Goal: Information Seeking & Learning: Learn about a topic

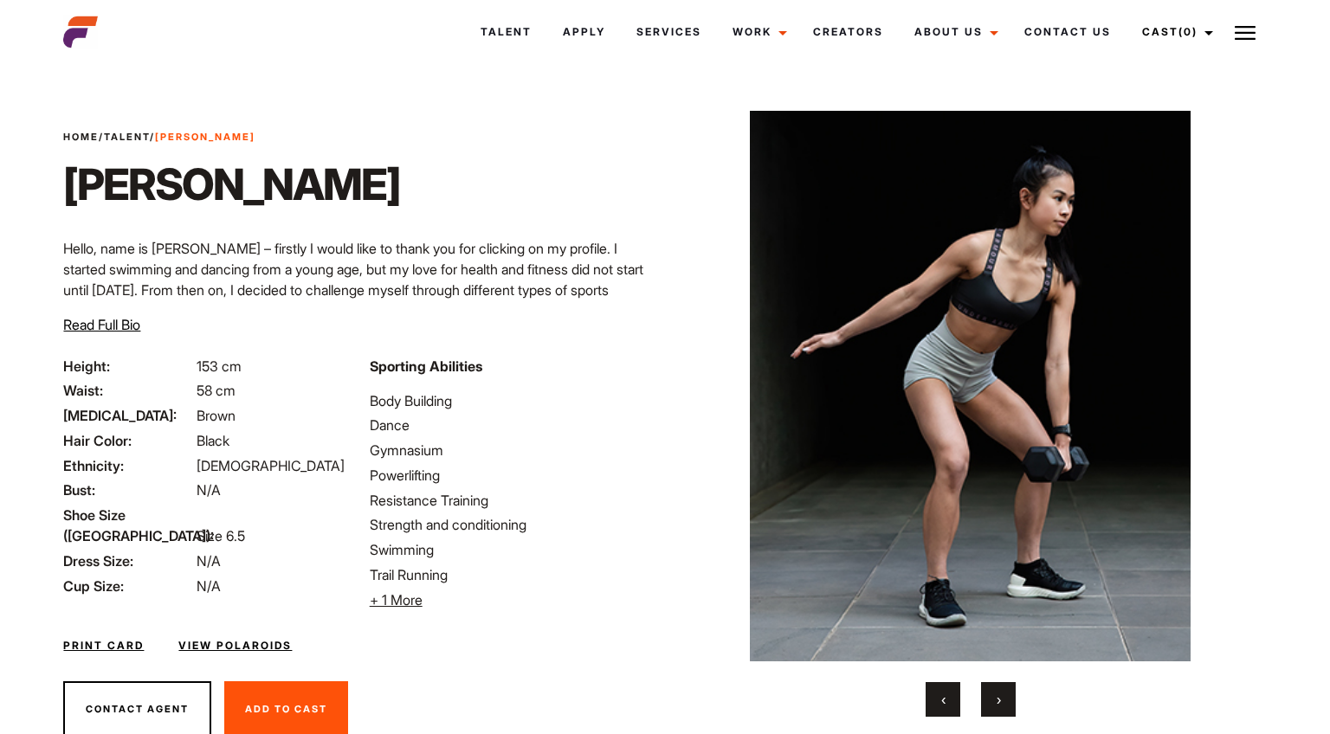
scroll to position [59, 0]
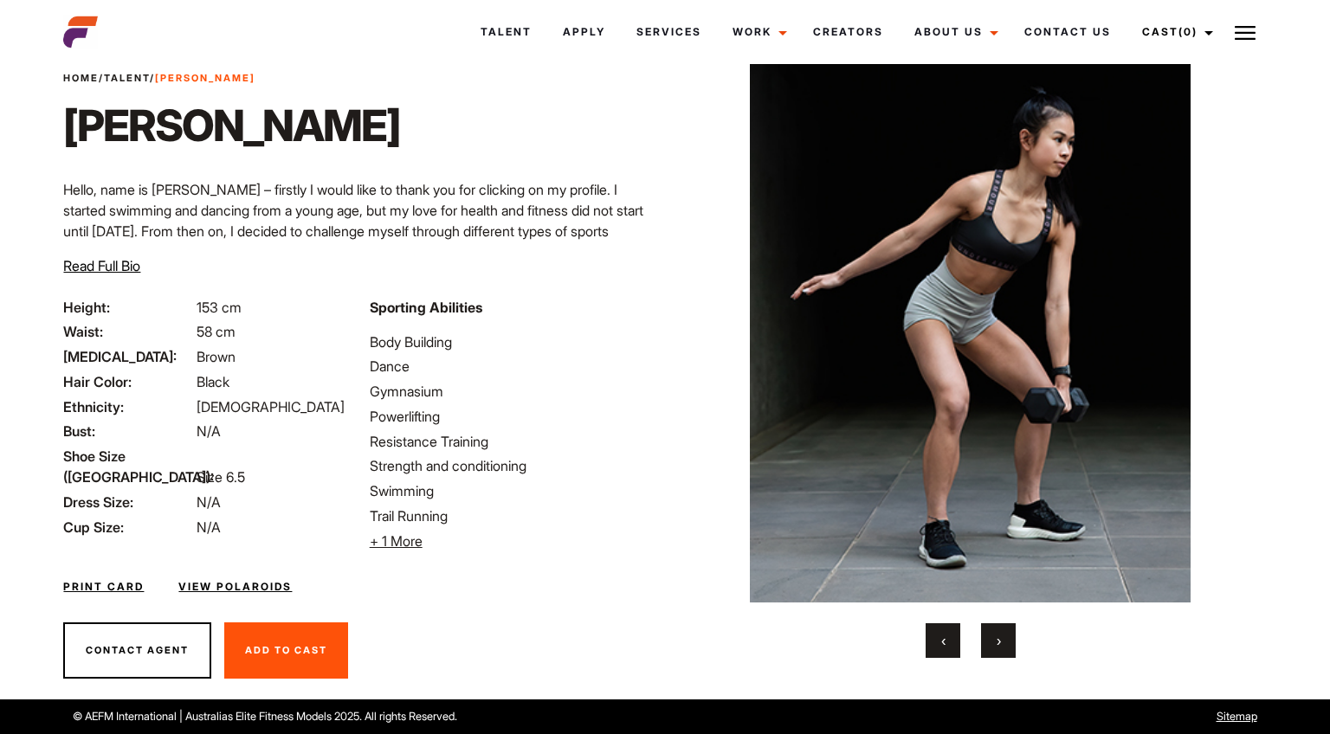
click at [130, 269] on span "Read Full Bio" at bounding box center [101, 265] width 77 height 17
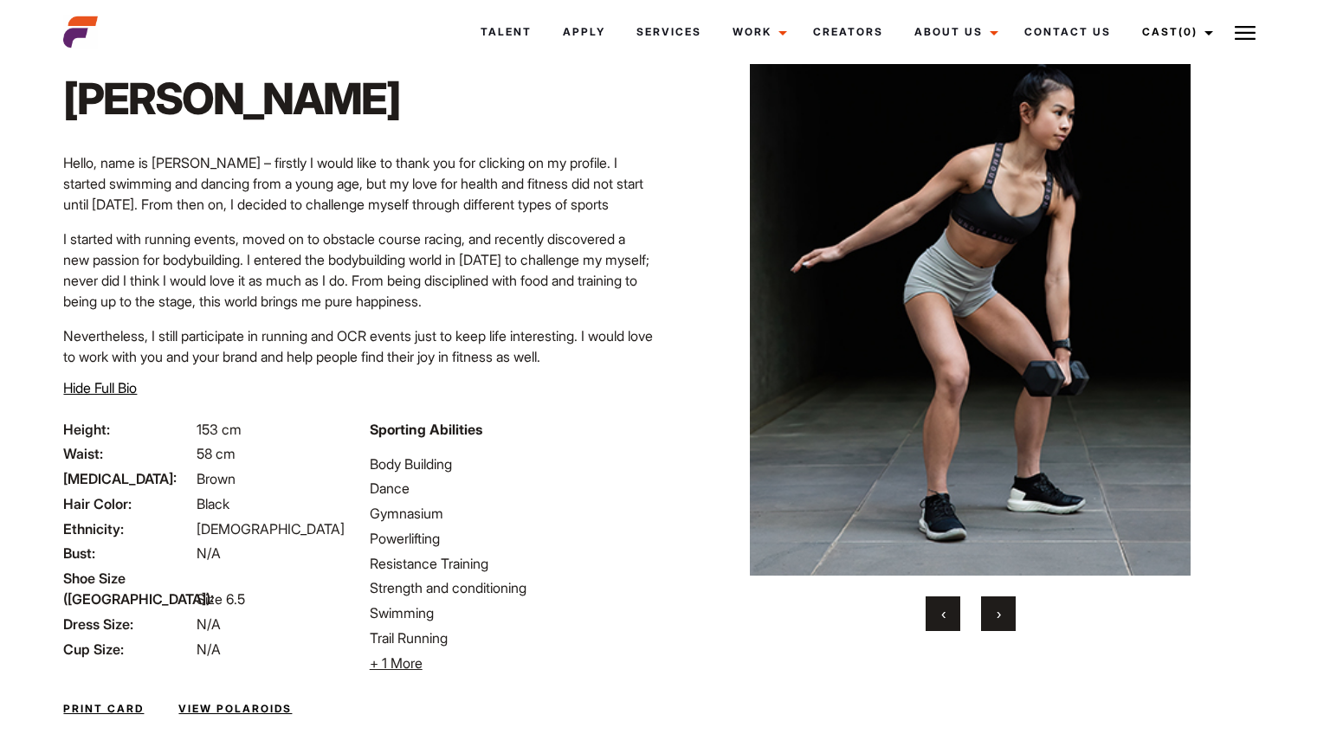
scroll to position [89, 0]
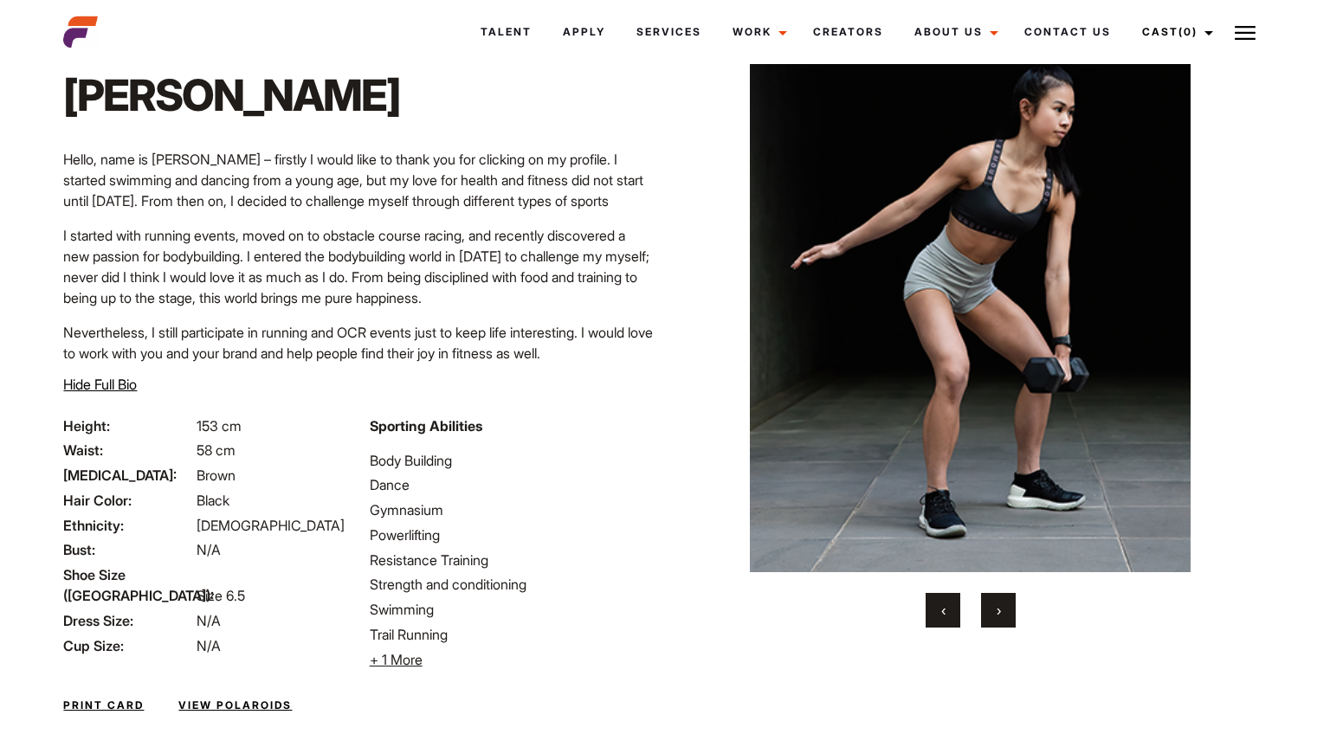
click at [999, 612] on span "›" at bounding box center [999, 610] width 4 height 17
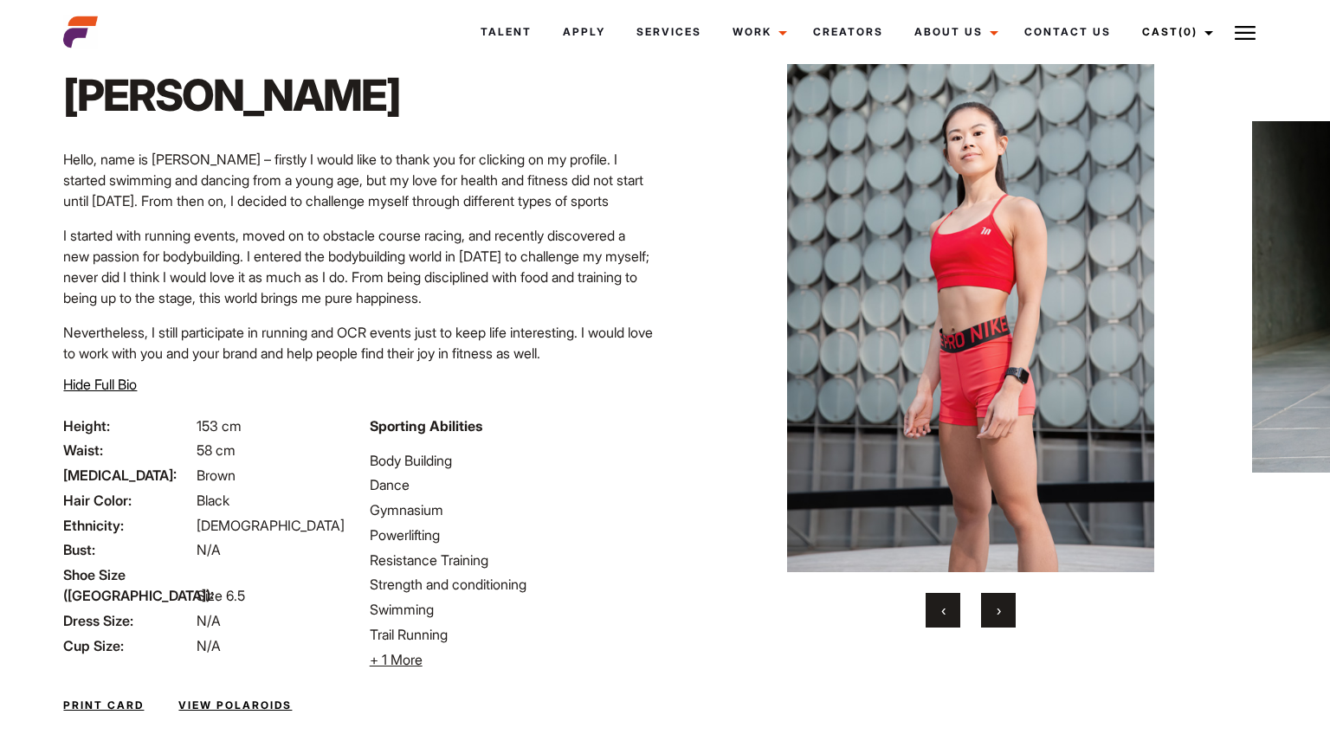
click at [992, 610] on button "›" at bounding box center [998, 610] width 35 height 35
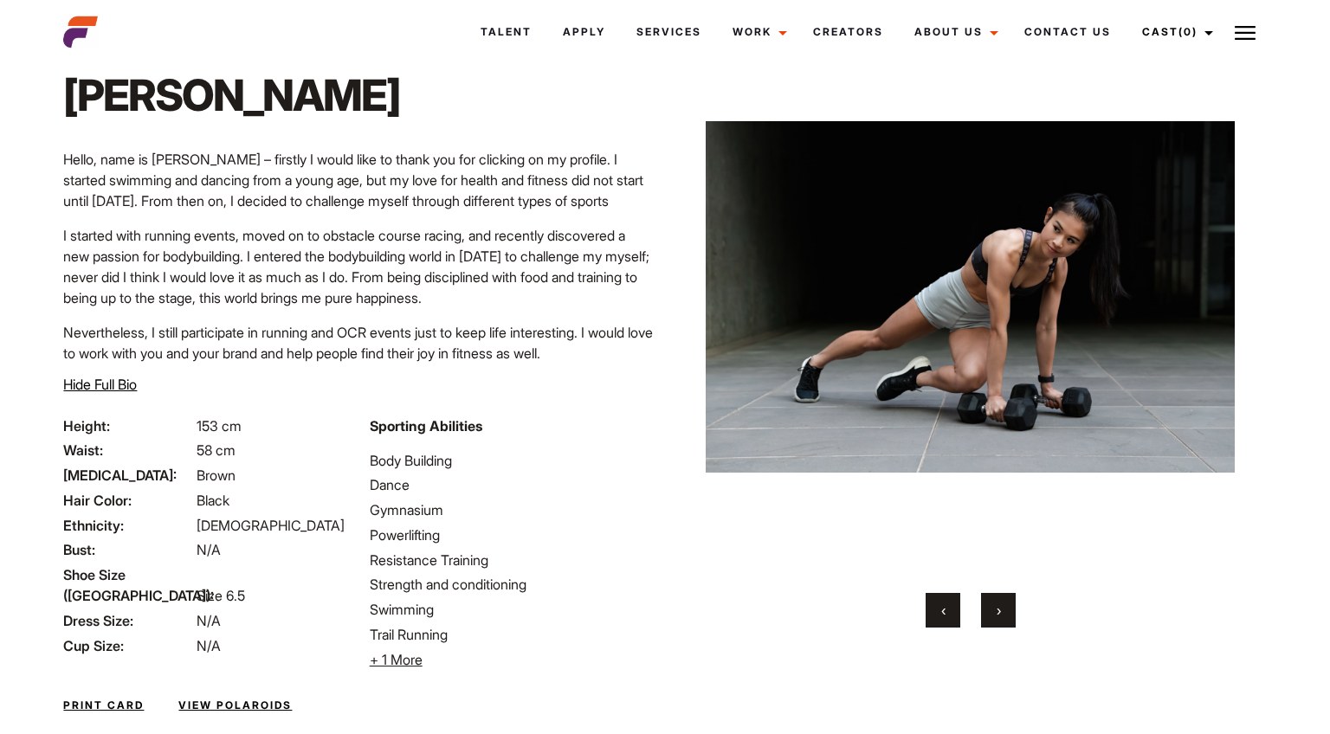
click at [992, 610] on button "›" at bounding box center [998, 610] width 35 height 35
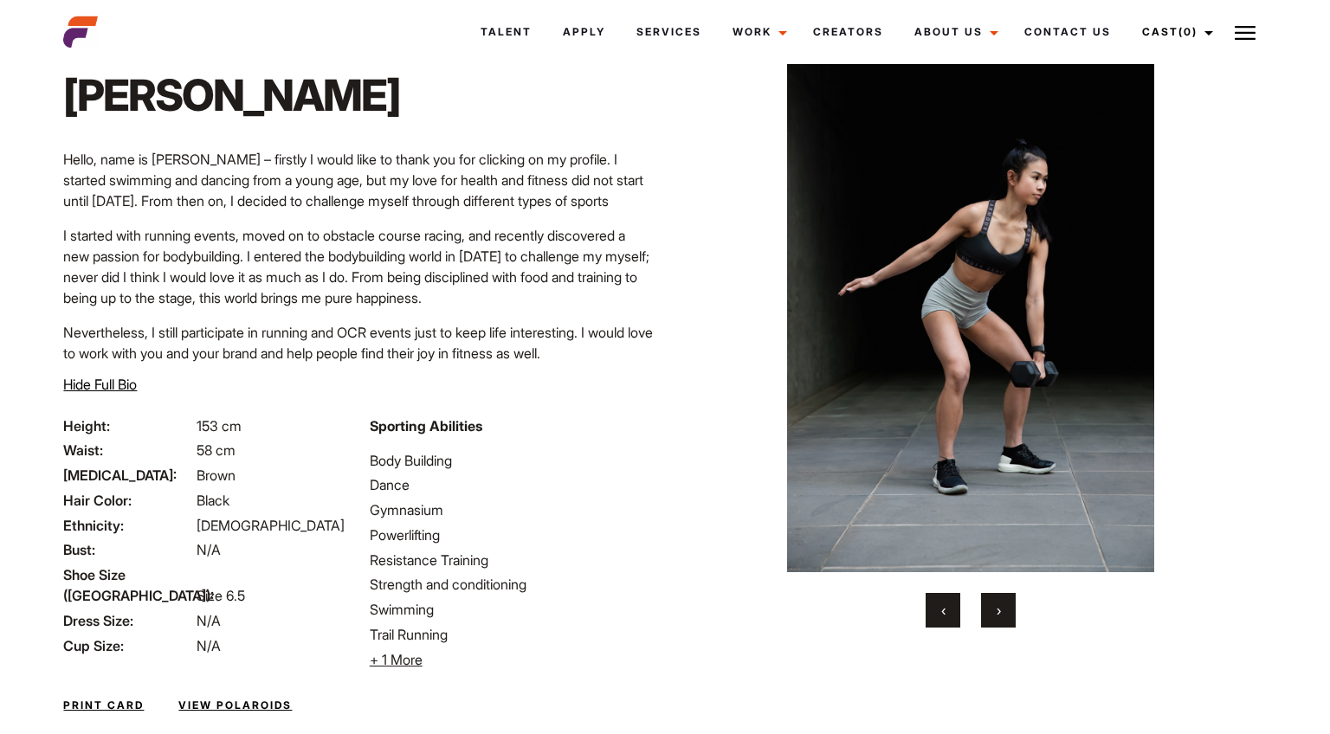
click at [992, 610] on button "›" at bounding box center [998, 610] width 35 height 35
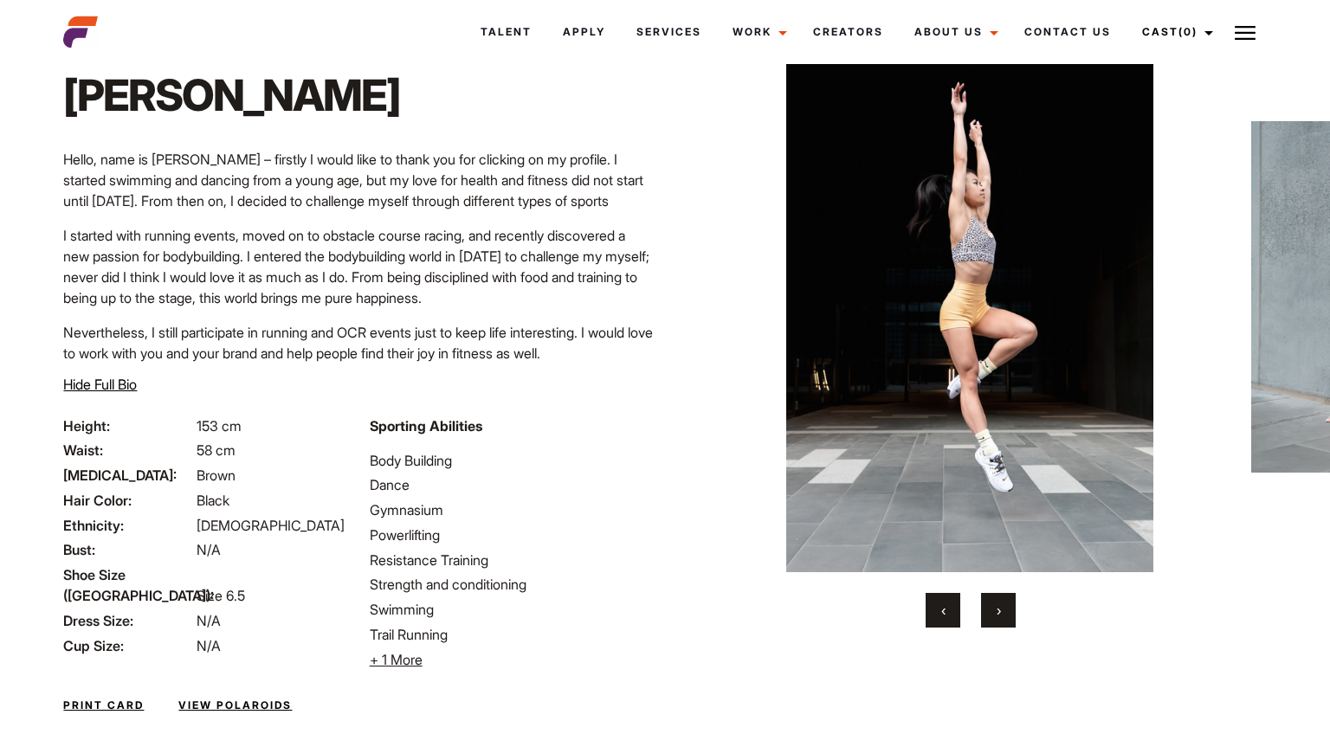
click at [992, 620] on button "›" at bounding box center [998, 610] width 35 height 35
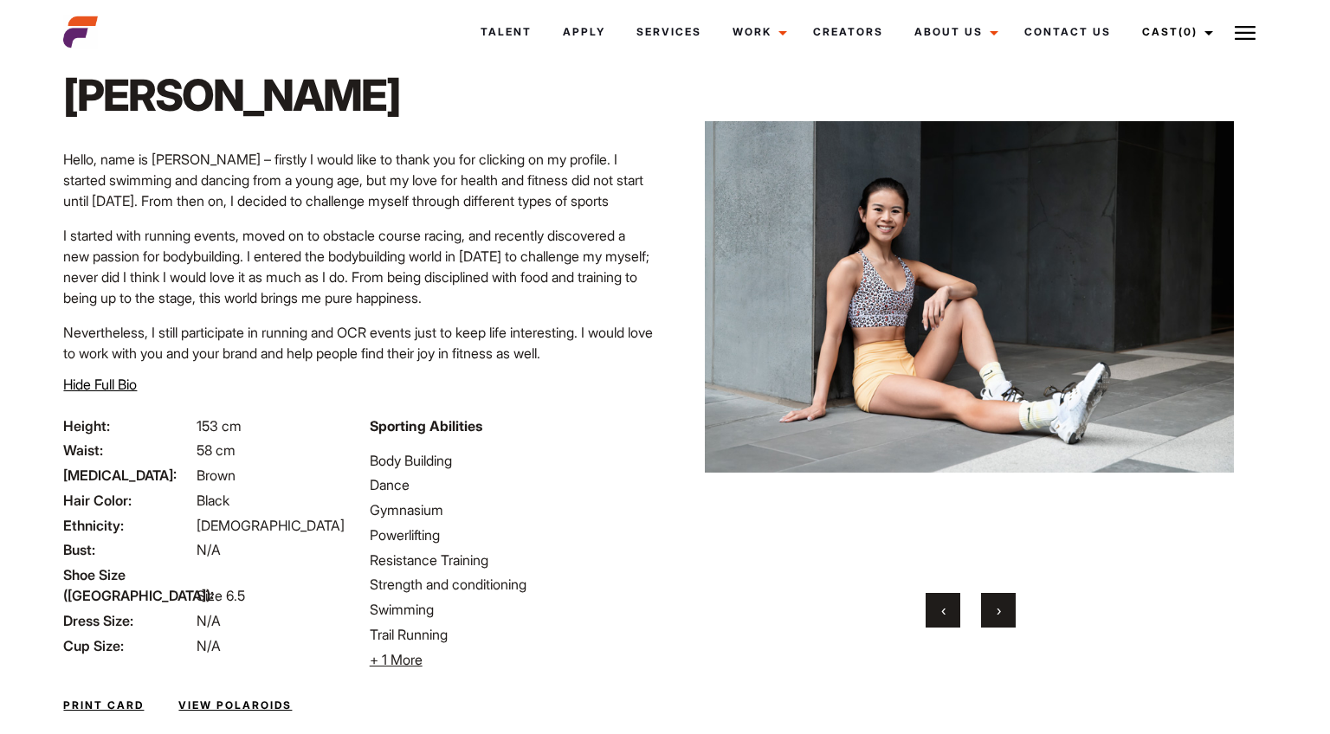
click at [992, 620] on button "›" at bounding box center [998, 610] width 35 height 35
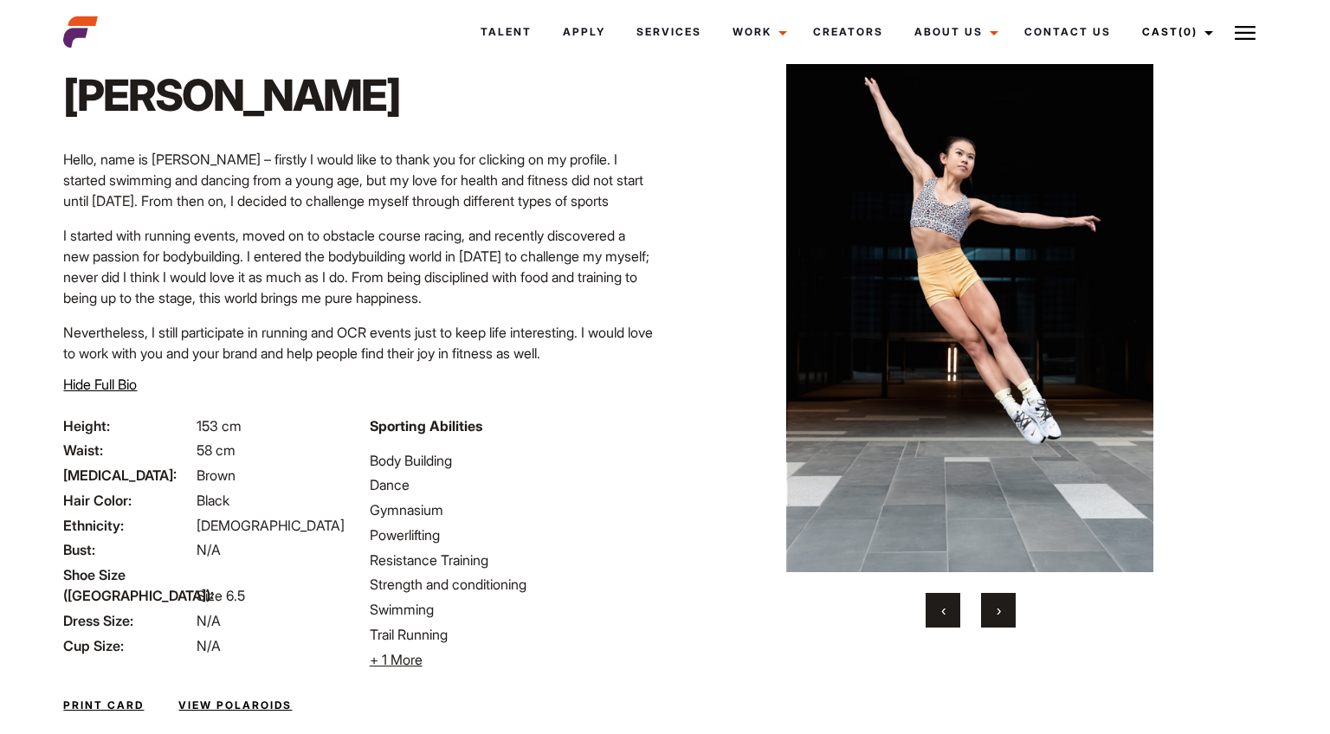
click at [992, 620] on button "›" at bounding box center [998, 610] width 35 height 35
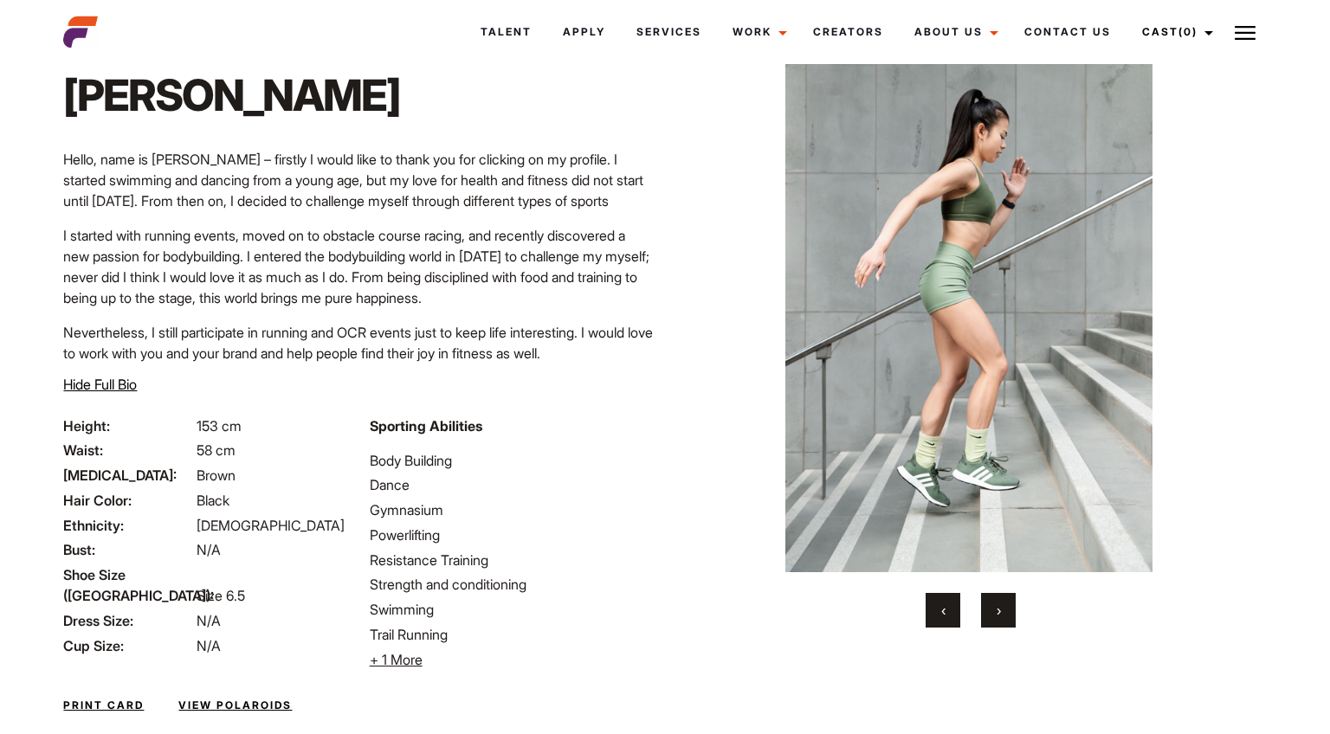
click at [992, 620] on button "›" at bounding box center [998, 610] width 35 height 35
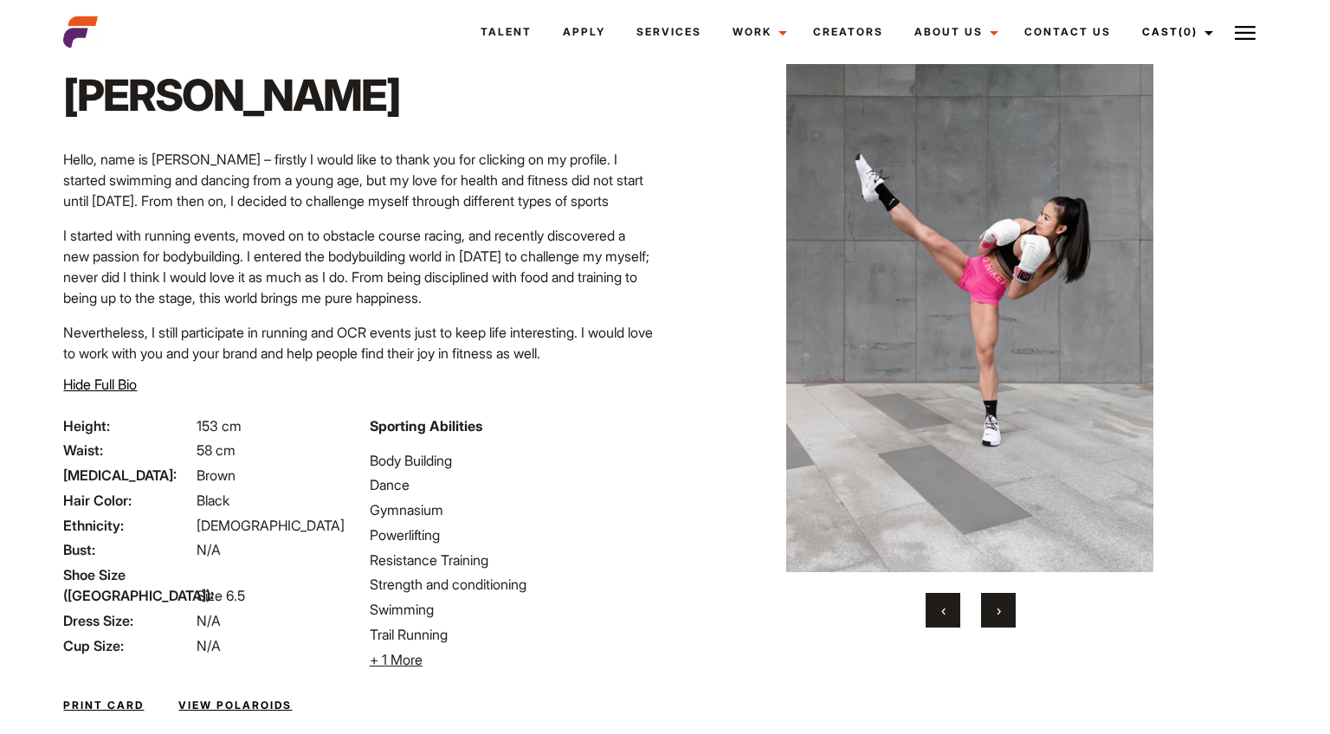
click at [992, 620] on button "›" at bounding box center [998, 610] width 35 height 35
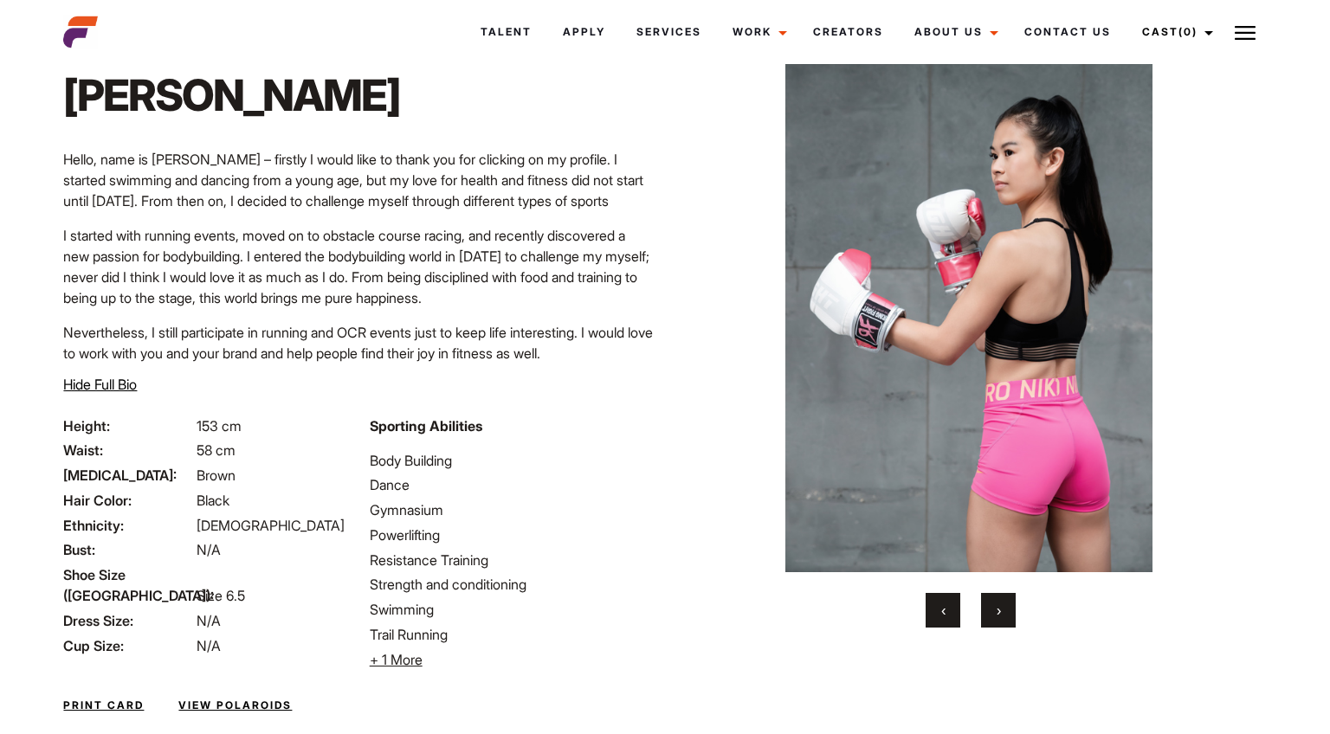
click at [992, 620] on button "›" at bounding box center [998, 610] width 35 height 35
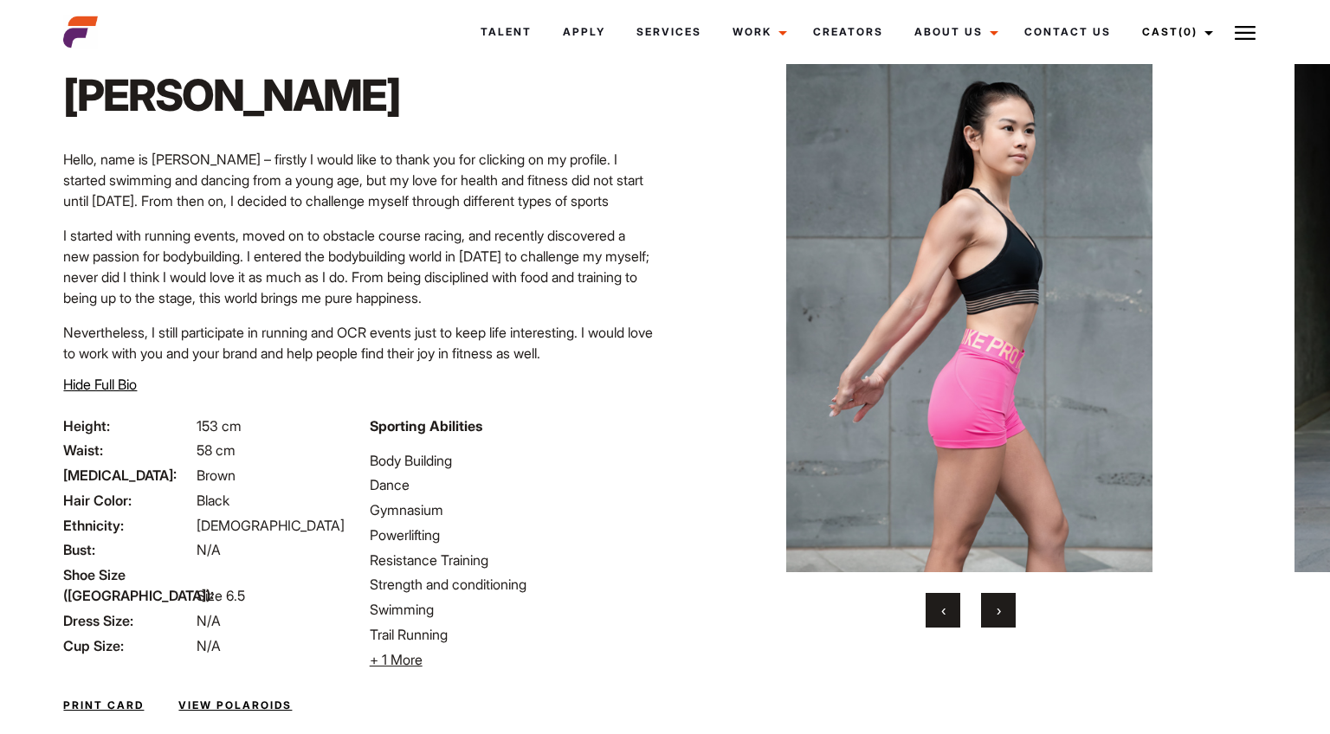
click at [992, 620] on button "›" at bounding box center [998, 610] width 35 height 35
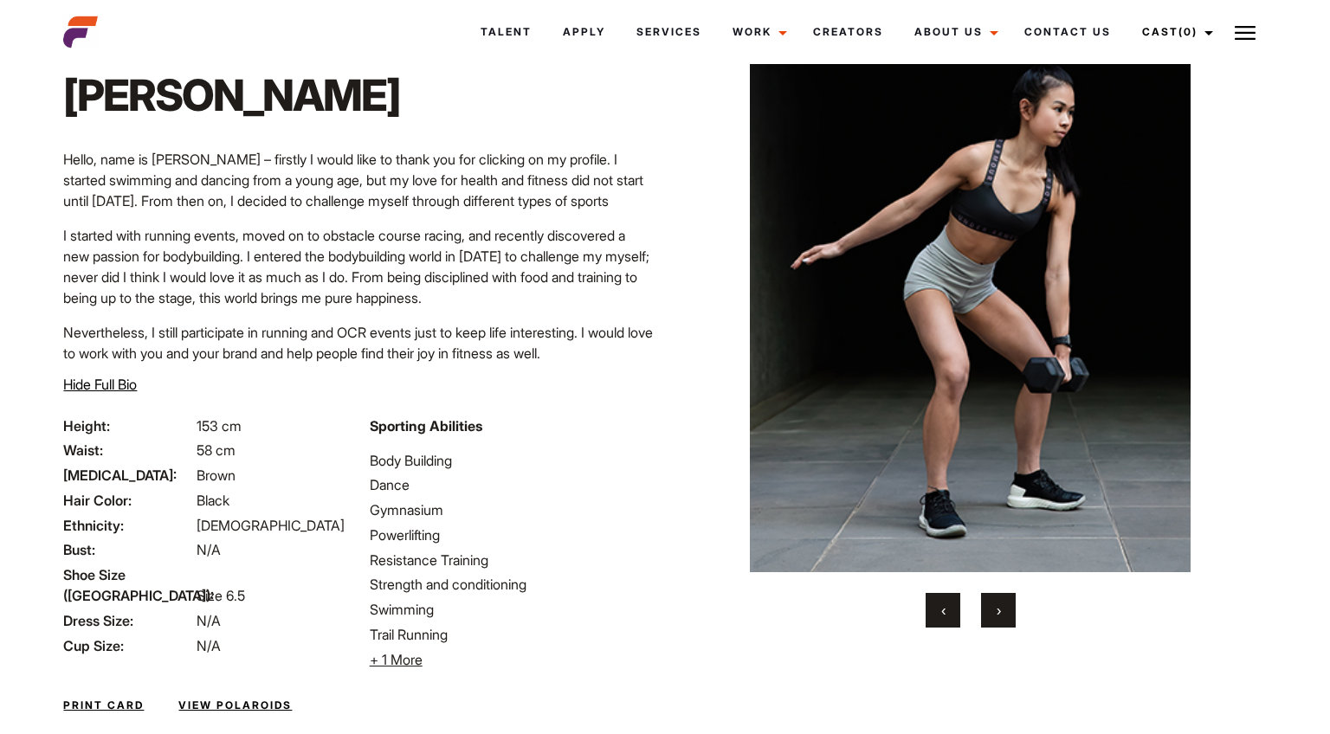
click at [992, 620] on button "›" at bounding box center [998, 610] width 35 height 35
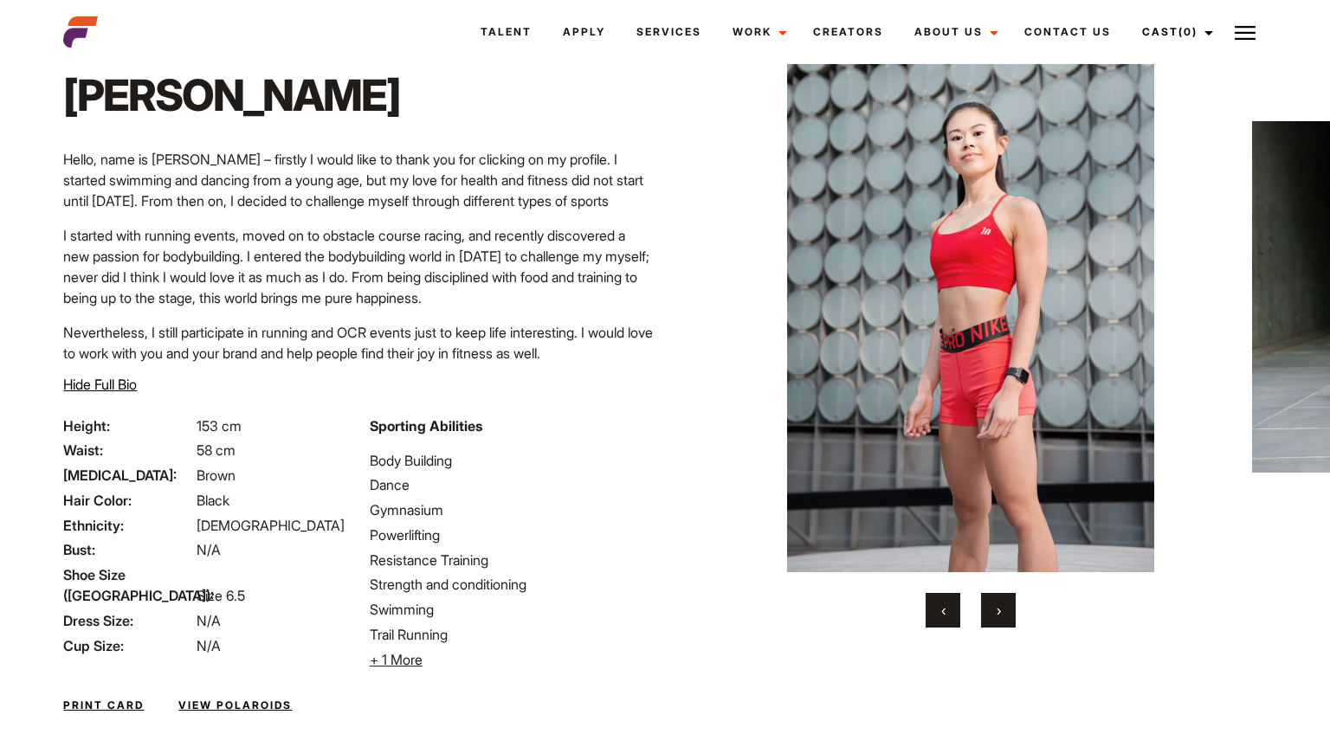
click at [992, 620] on button "›" at bounding box center [998, 610] width 35 height 35
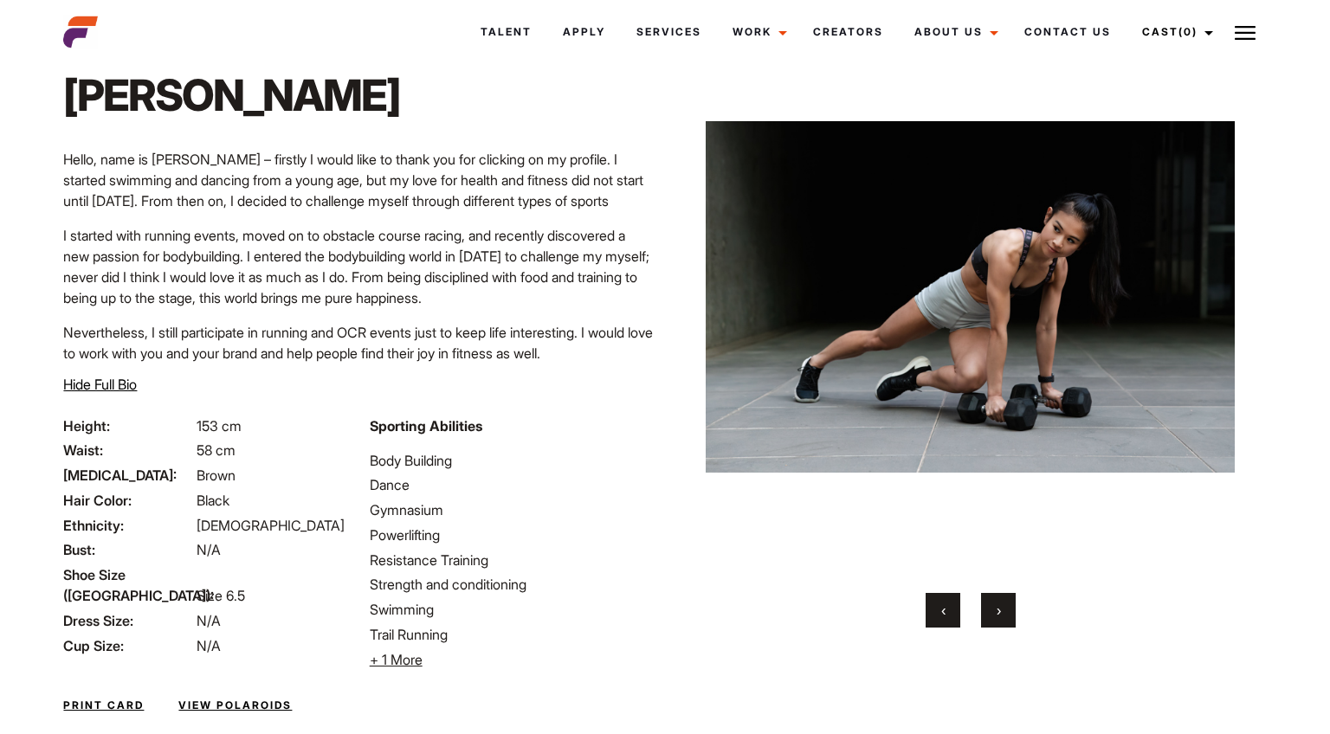
scroll to position [207, 0]
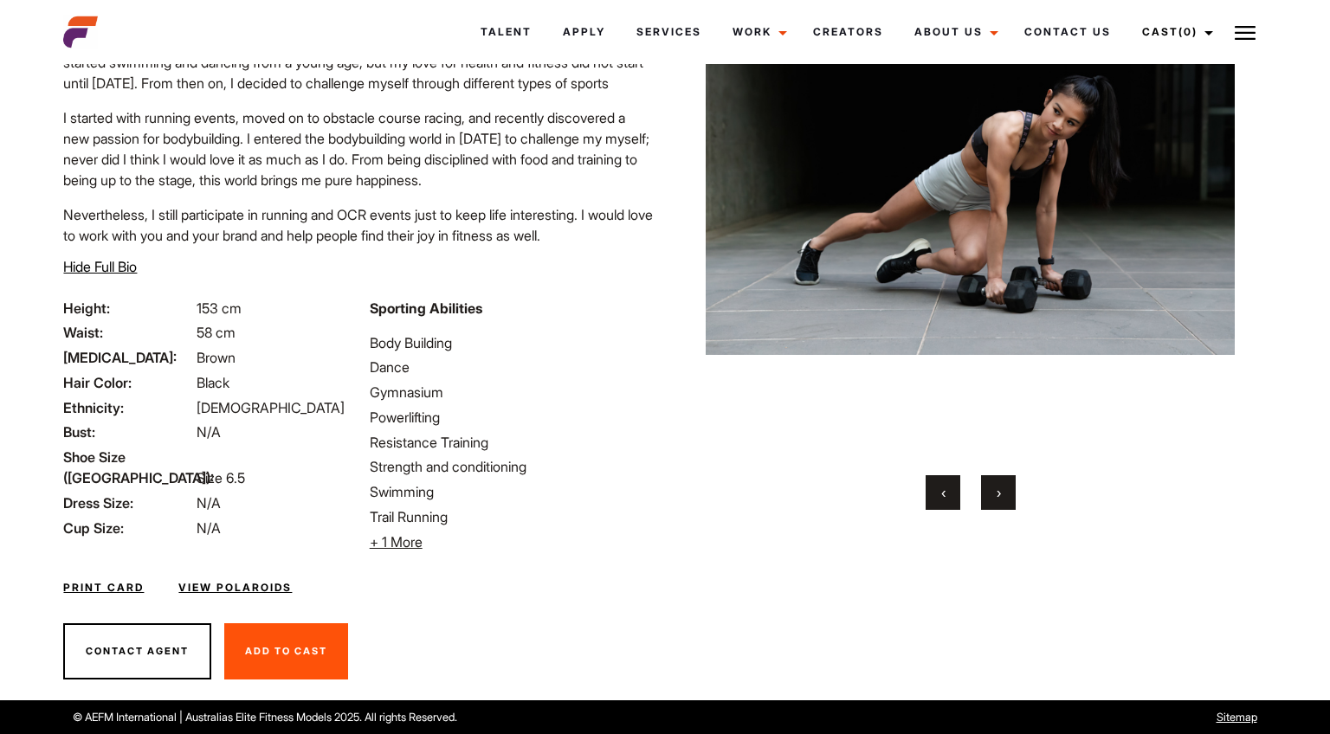
click at [394, 543] on span "+ 1 More" at bounding box center [396, 541] width 53 height 17
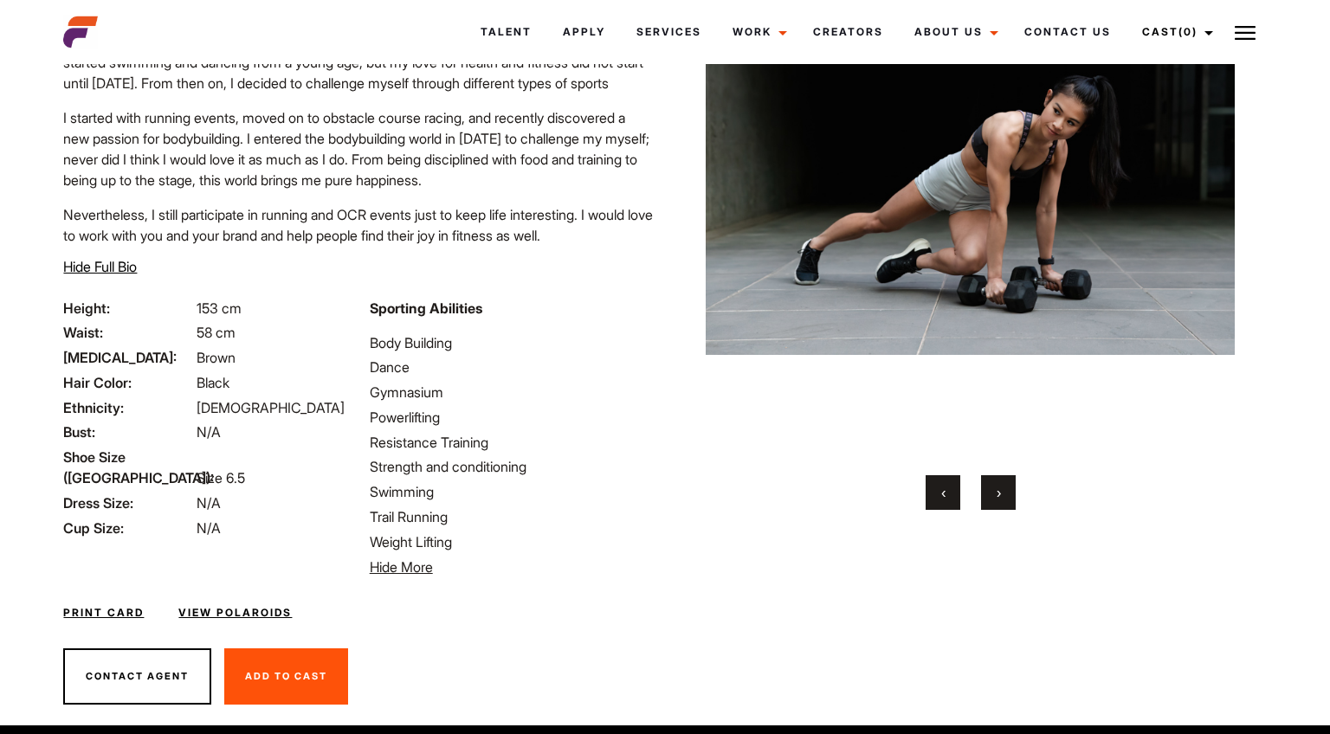
click at [281, 615] on link "View Polaroids" at bounding box center [234, 613] width 113 height 16
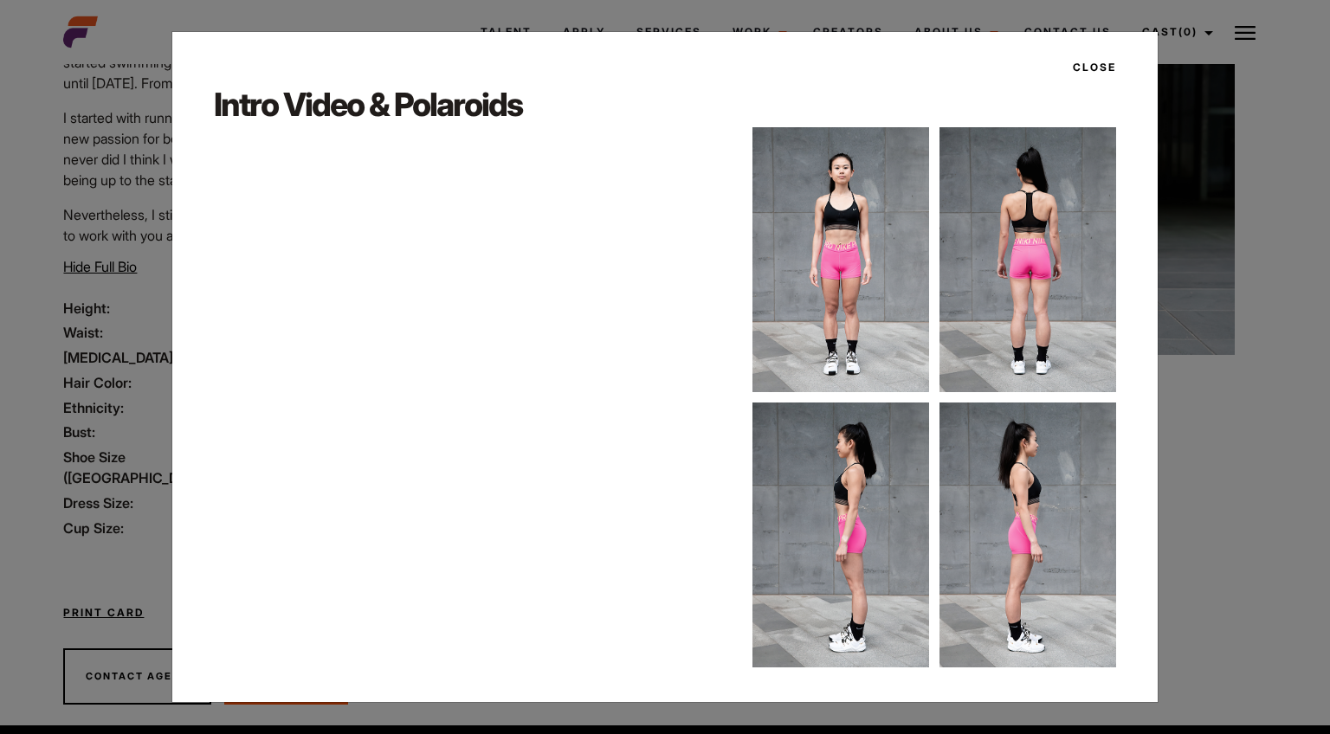
click at [990, 294] on img at bounding box center [1028, 259] width 177 height 265
click at [1200, 349] on div "Close Intro Video & Polaroids" at bounding box center [665, 367] width 1330 height 734
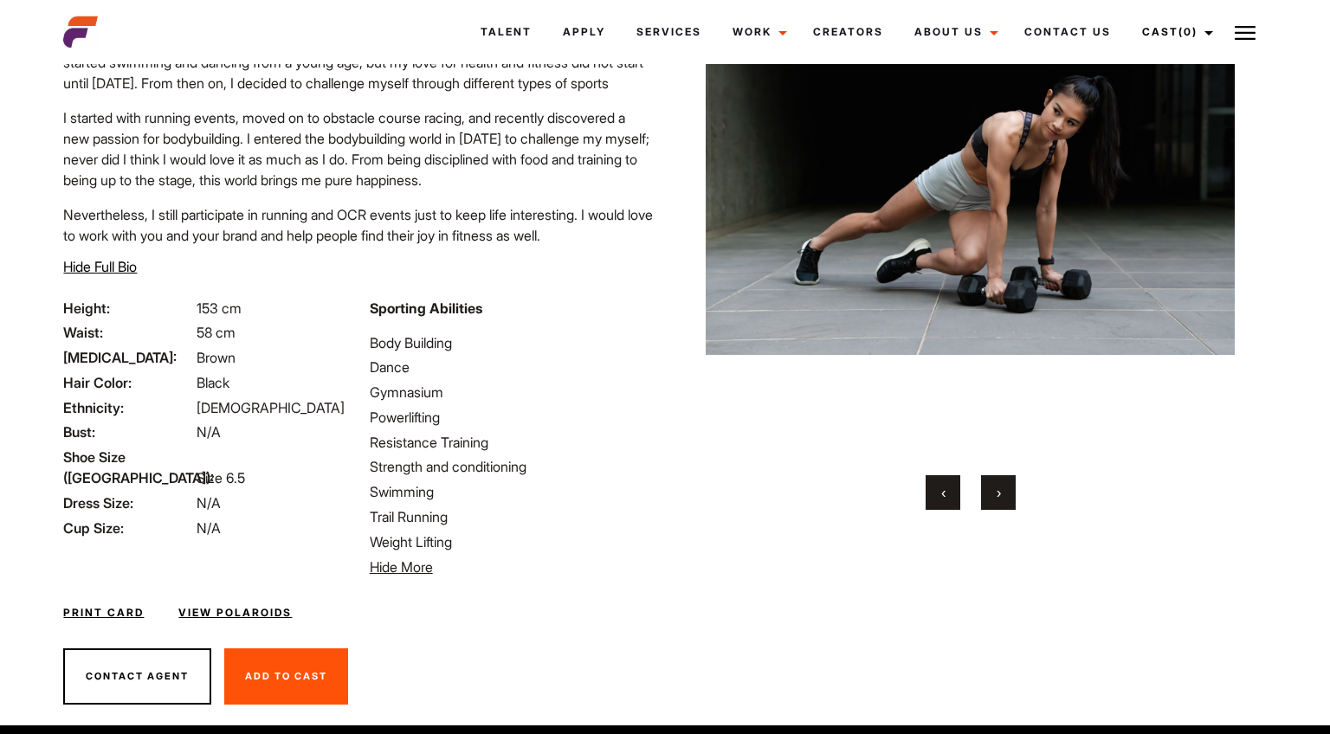
click at [281, 609] on link "View Polaroids" at bounding box center [234, 613] width 113 height 16
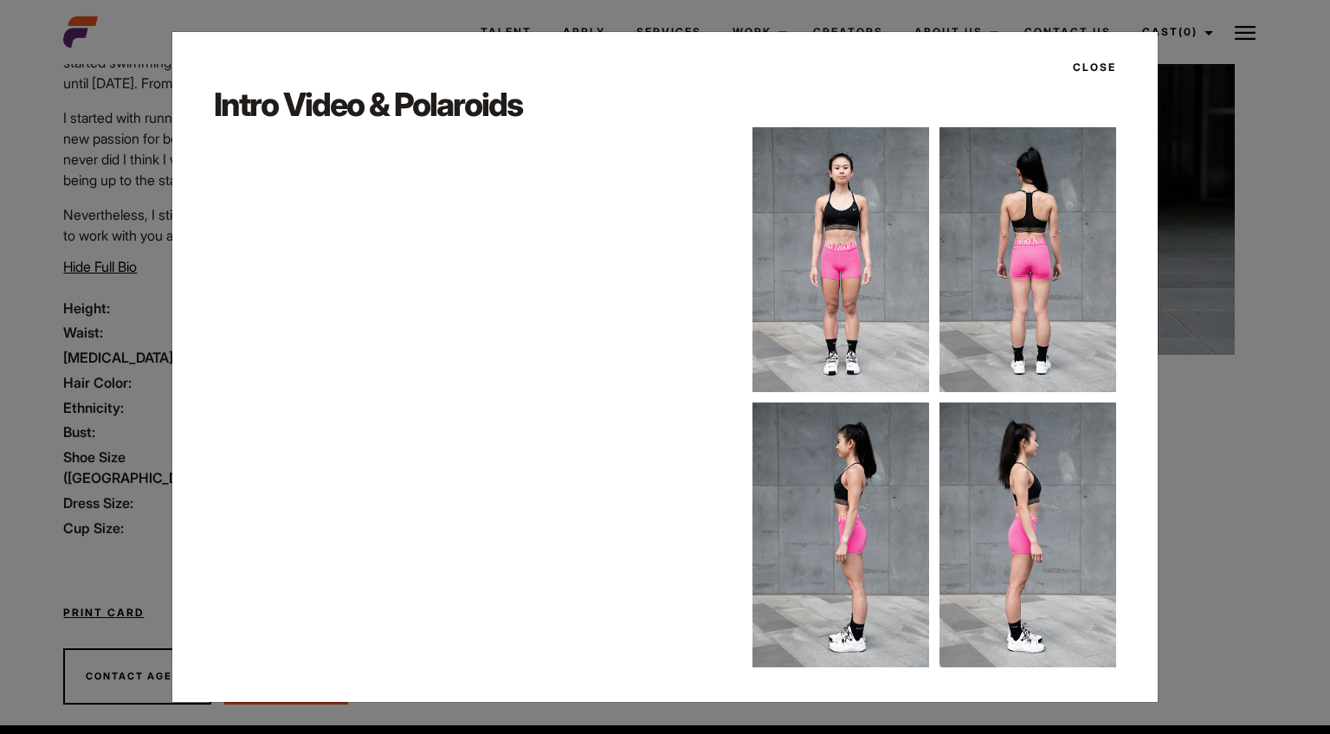
click at [1245, 340] on div "Close Intro Video & Polaroids" at bounding box center [665, 367] width 1330 height 734
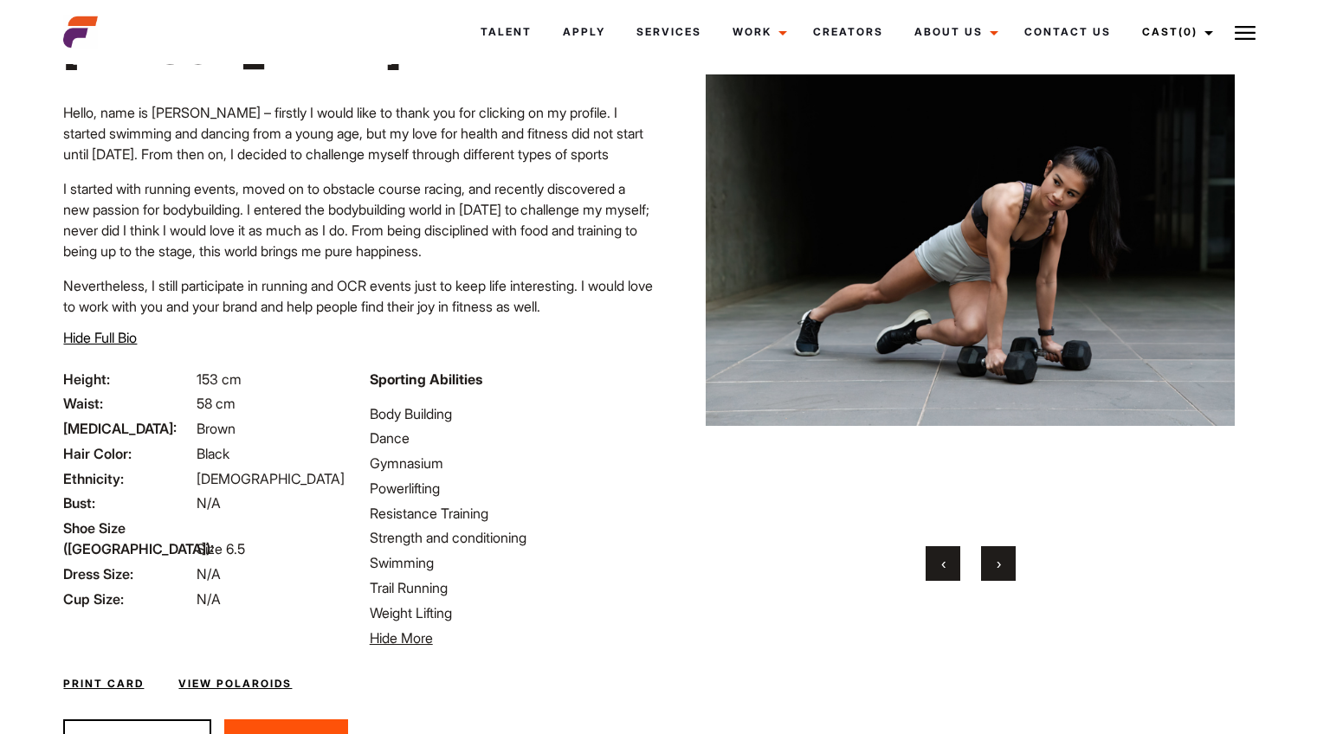
scroll to position [121, 0]
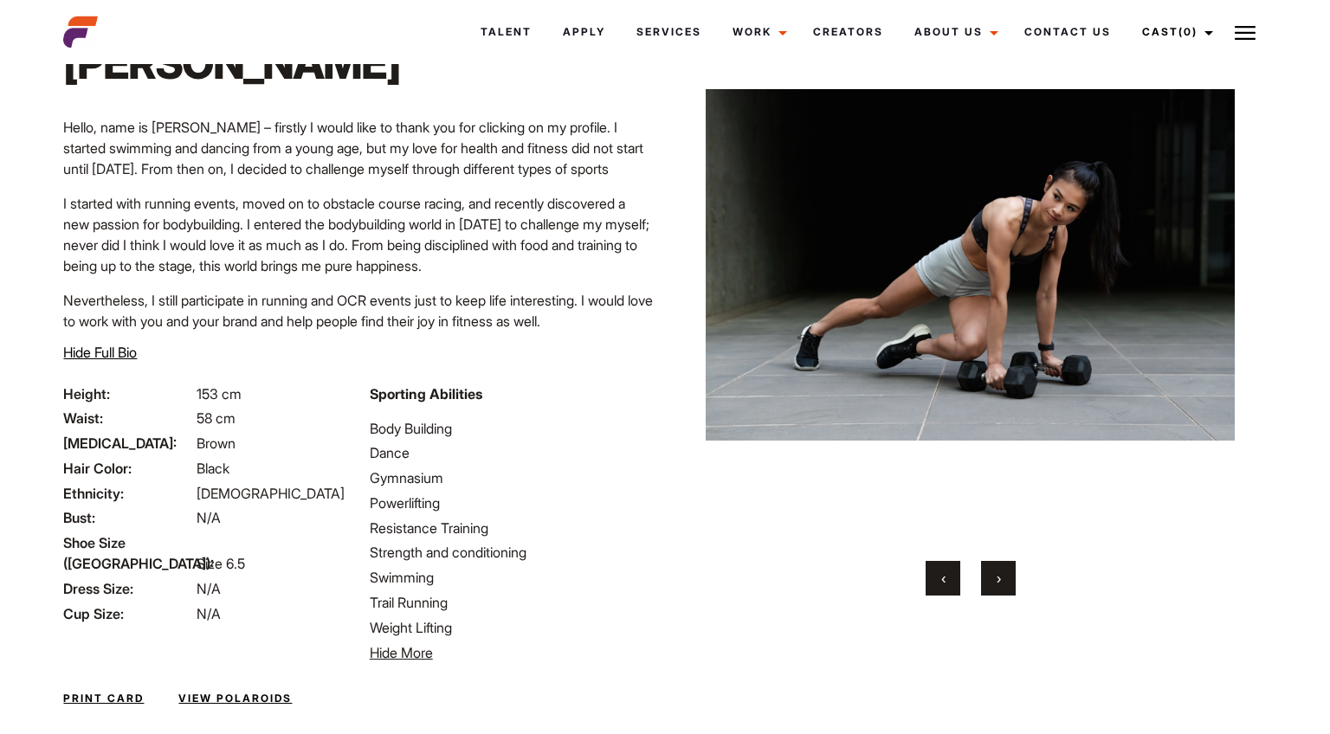
click at [126, 351] on span "Hide Full Bio" at bounding box center [100, 352] width 74 height 17
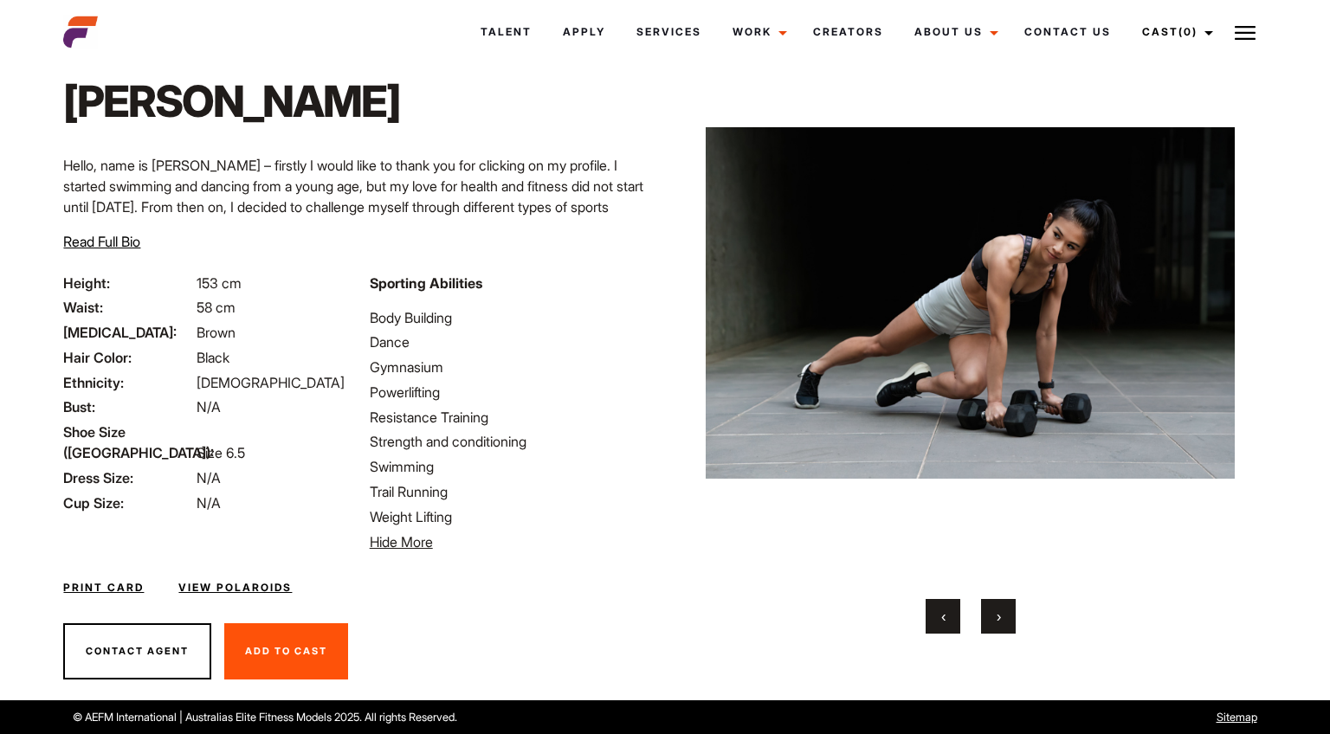
scroll to position [84, 0]
click at [133, 242] on span "Read Full Bio" at bounding box center [101, 241] width 77 height 17
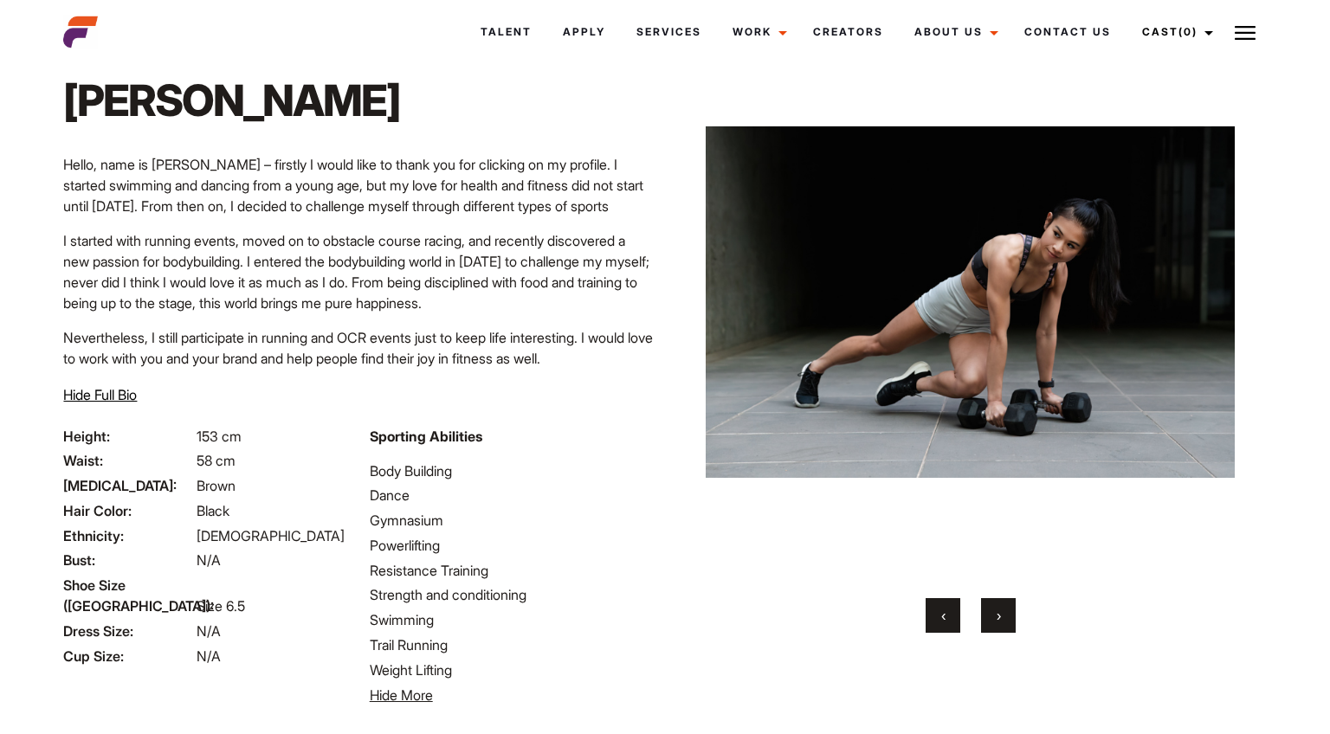
scroll to position [121, 0]
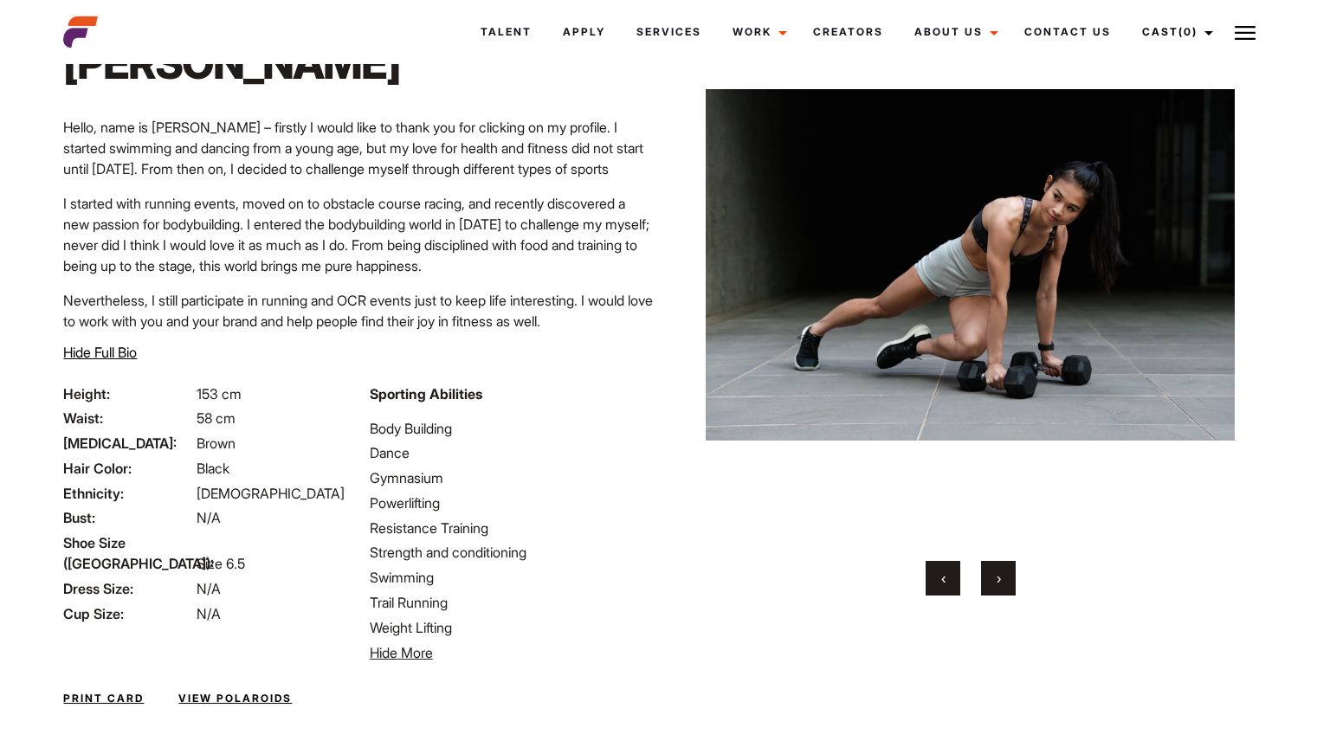
click at [955, 586] on button "‹" at bounding box center [943, 578] width 35 height 35
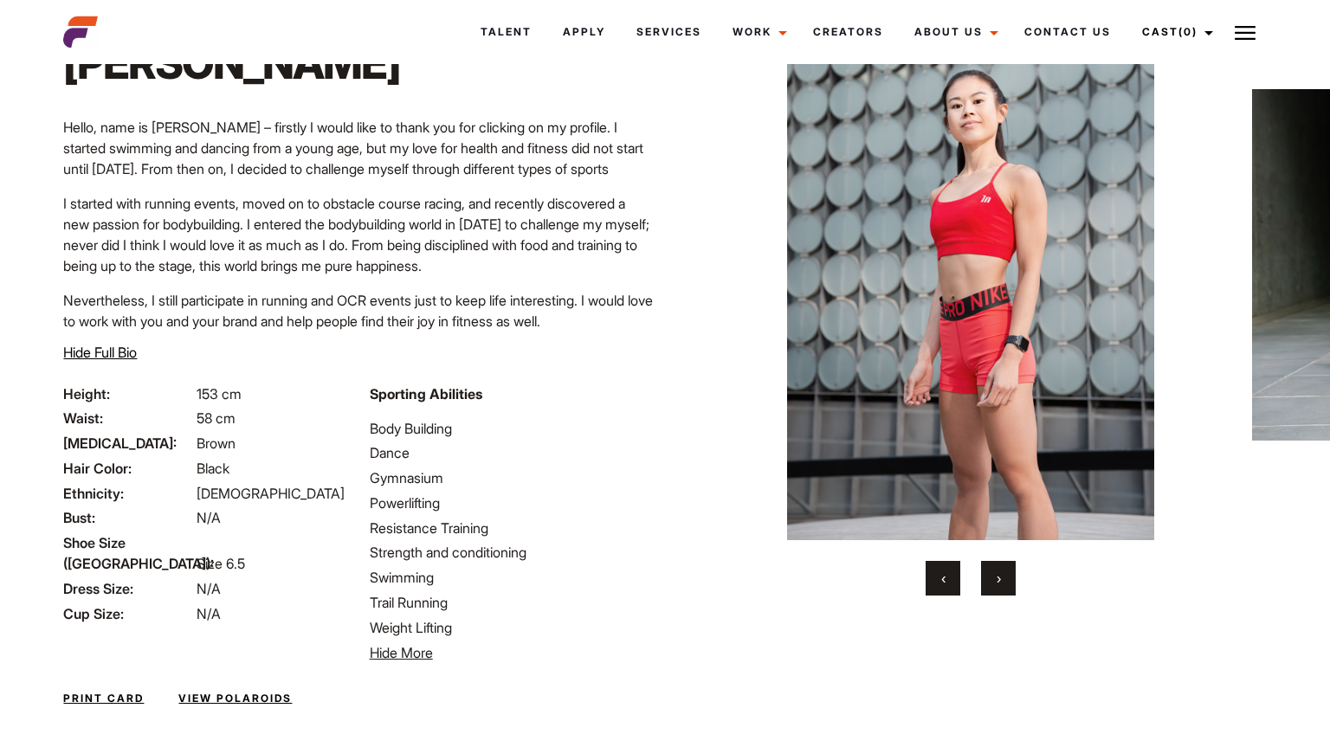
click at [955, 586] on button "‹" at bounding box center [943, 578] width 35 height 35
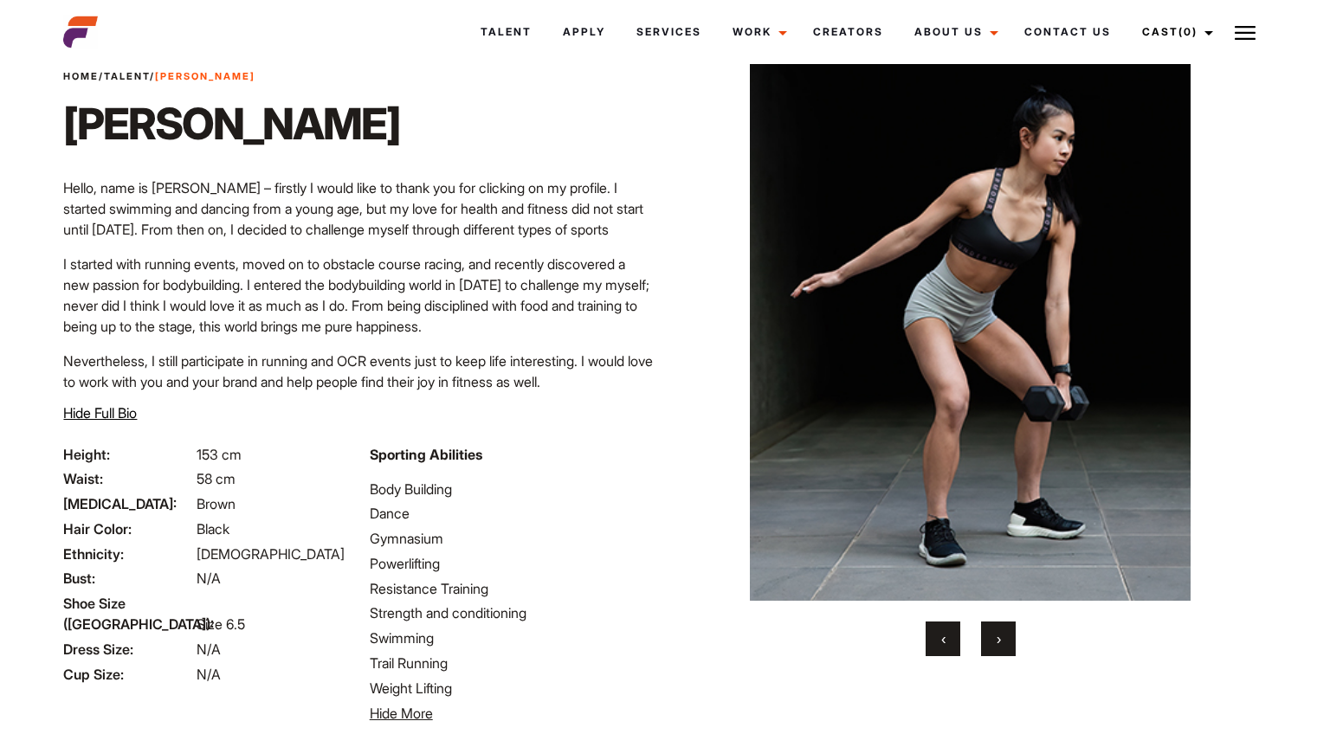
scroll to position [55, 0]
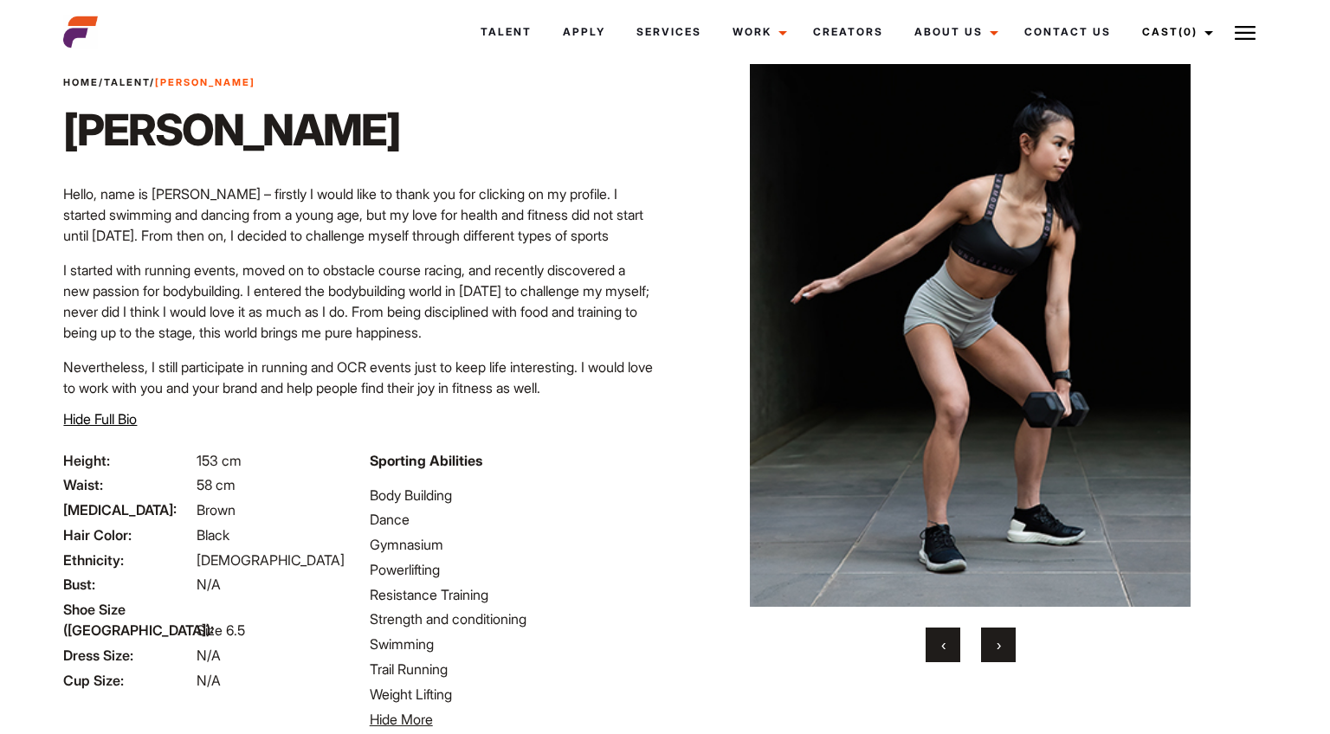
click at [999, 637] on span "›" at bounding box center [999, 645] width 4 height 17
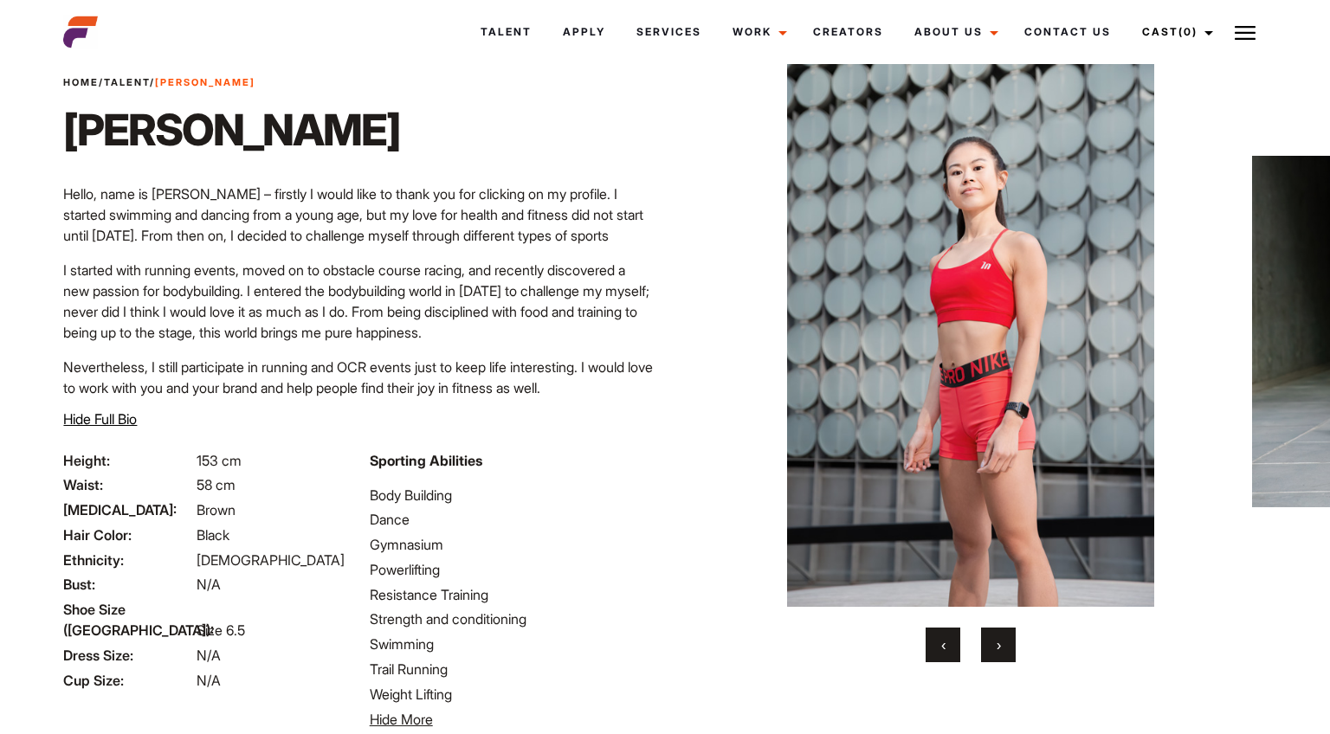
click at [999, 637] on span "›" at bounding box center [999, 645] width 4 height 17
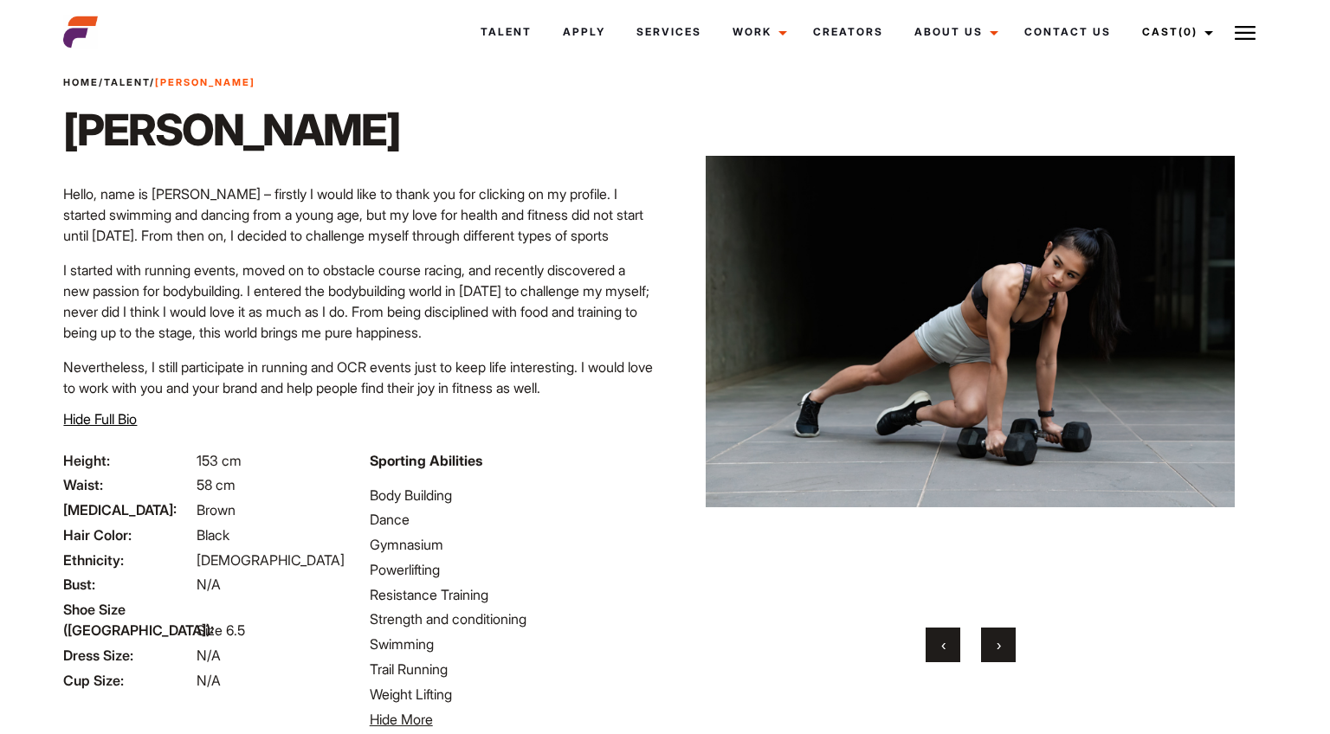
click at [999, 637] on span "›" at bounding box center [999, 645] width 4 height 17
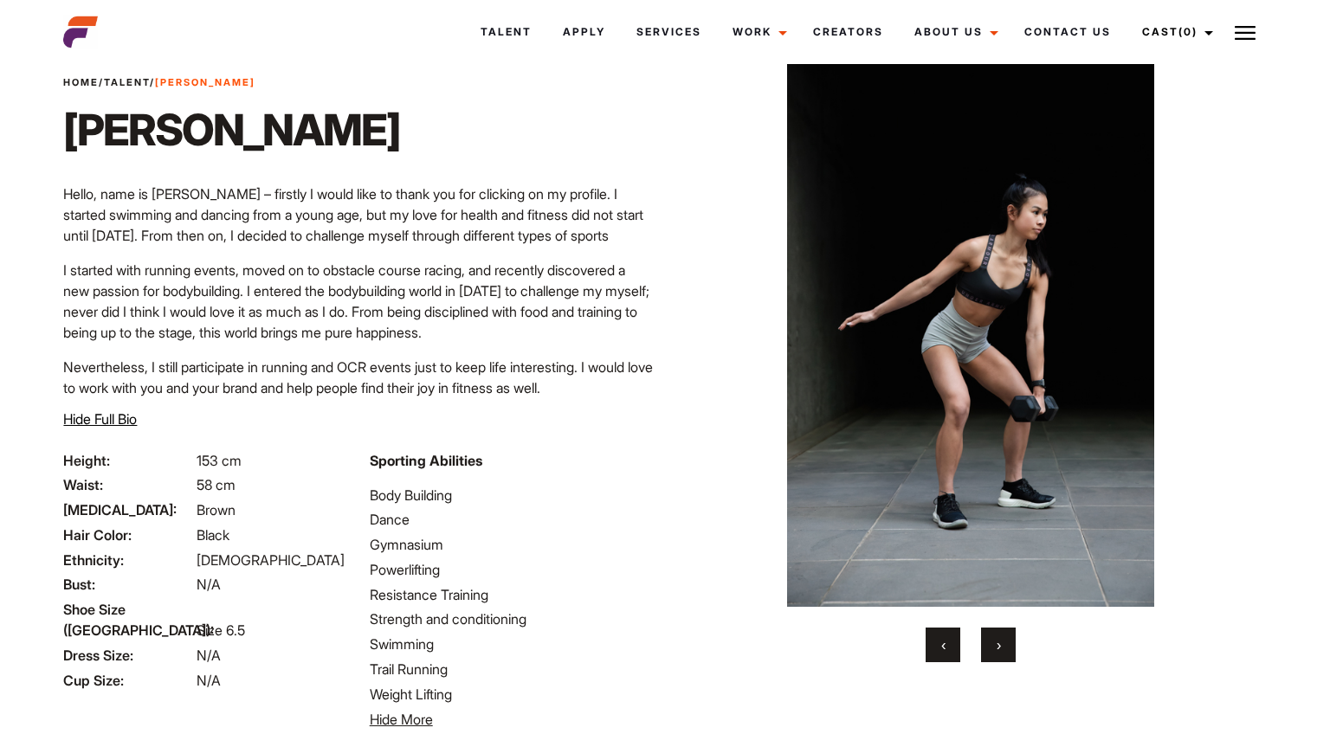
click at [999, 637] on span "›" at bounding box center [999, 645] width 4 height 17
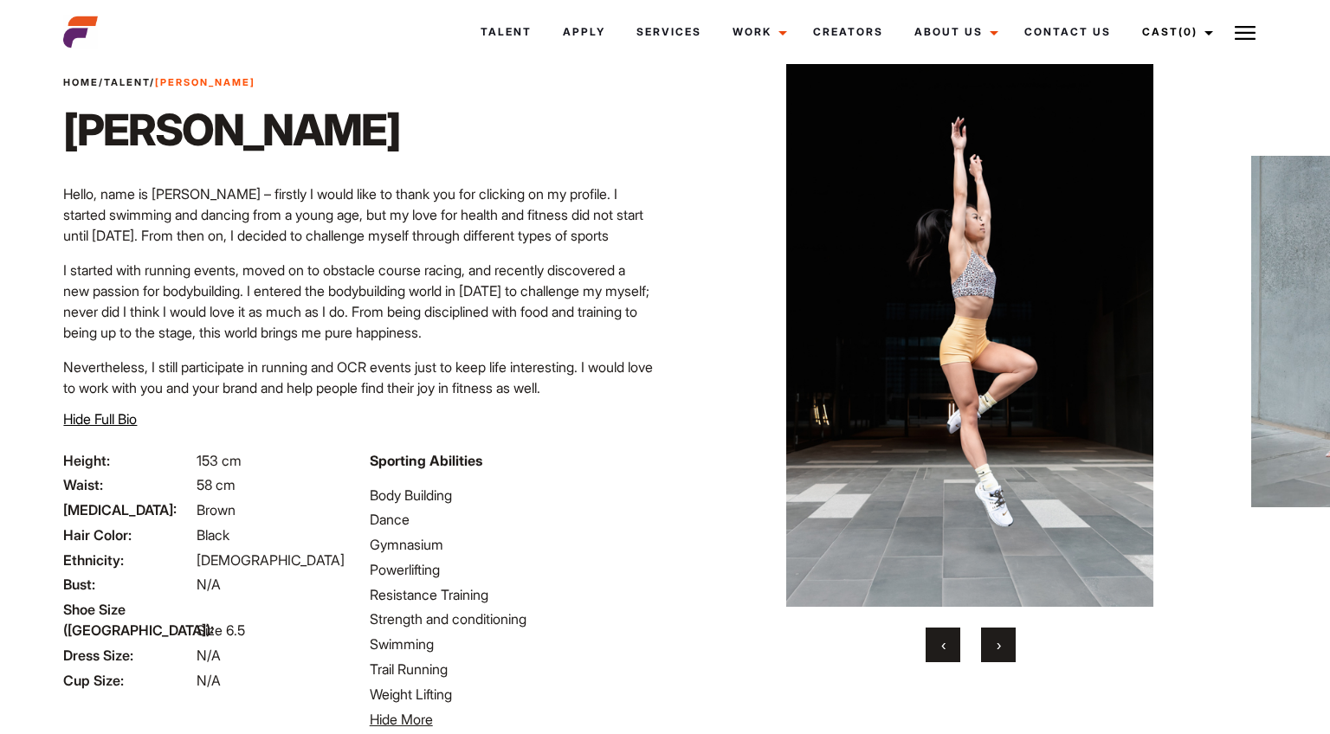
click at [999, 637] on span "›" at bounding box center [999, 645] width 4 height 17
